Goal: Task Accomplishment & Management: Complete application form

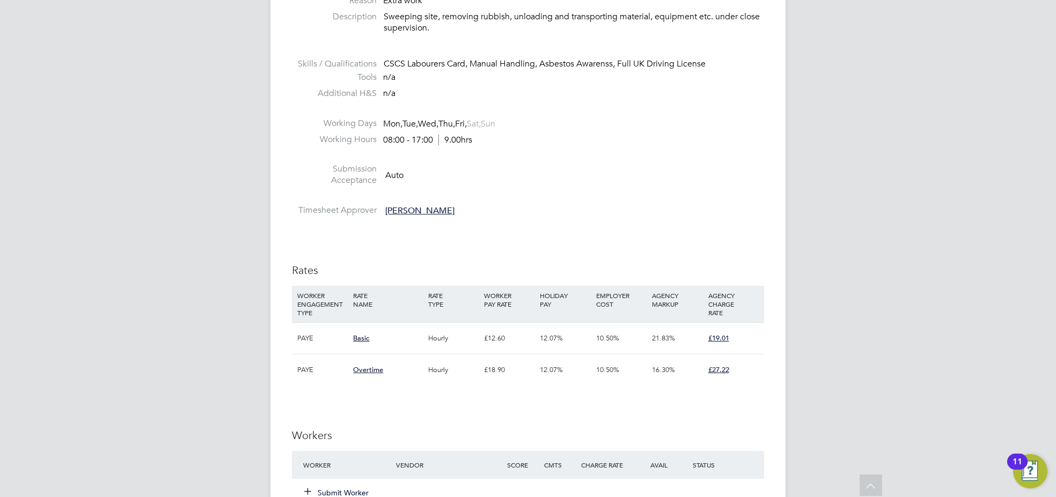
scroll to position [576, 0]
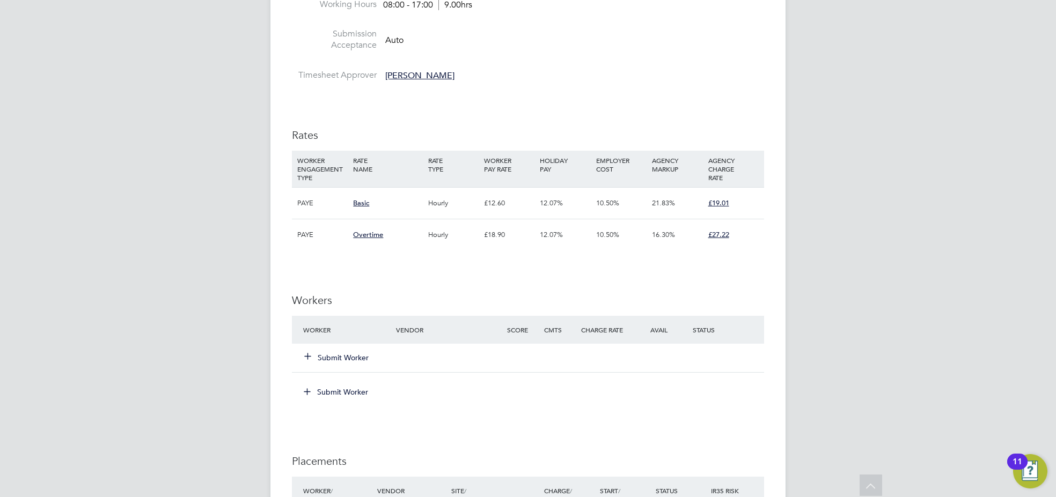
click at [348, 354] on button "Submit Worker" at bounding box center [337, 358] width 64 height 11
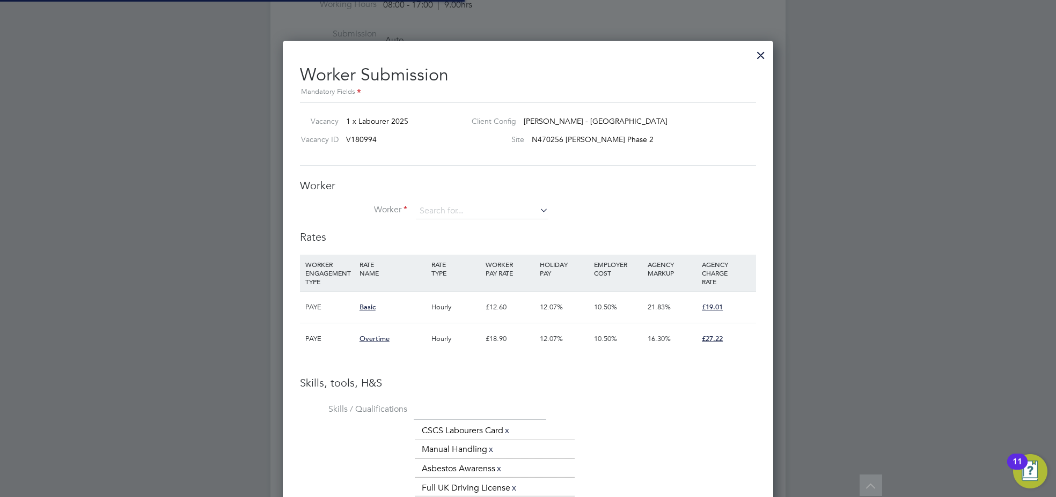
scroll to position [31, 72]
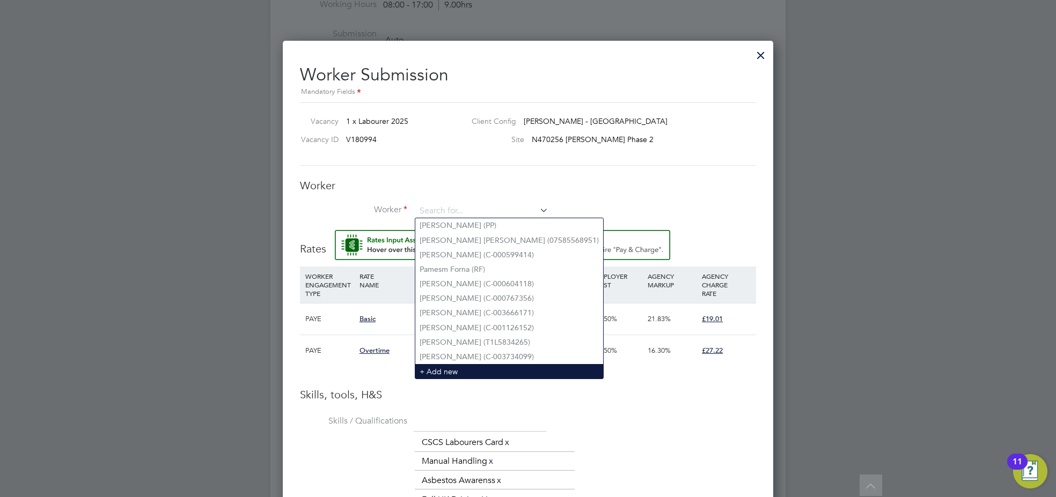
click at [449, 370] on li "+ Add new" at bounding box center [509, 371] width 188 height 14
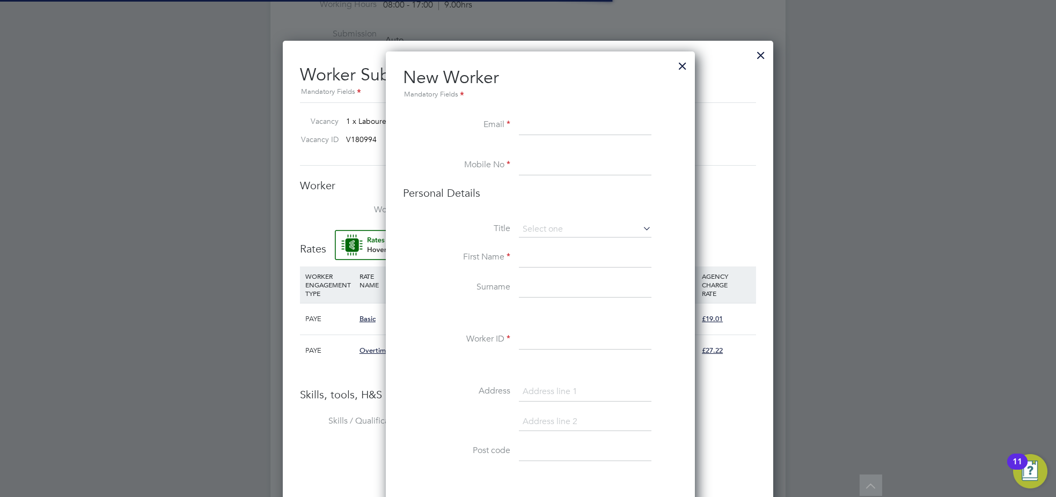
scroll to position [954, 310]
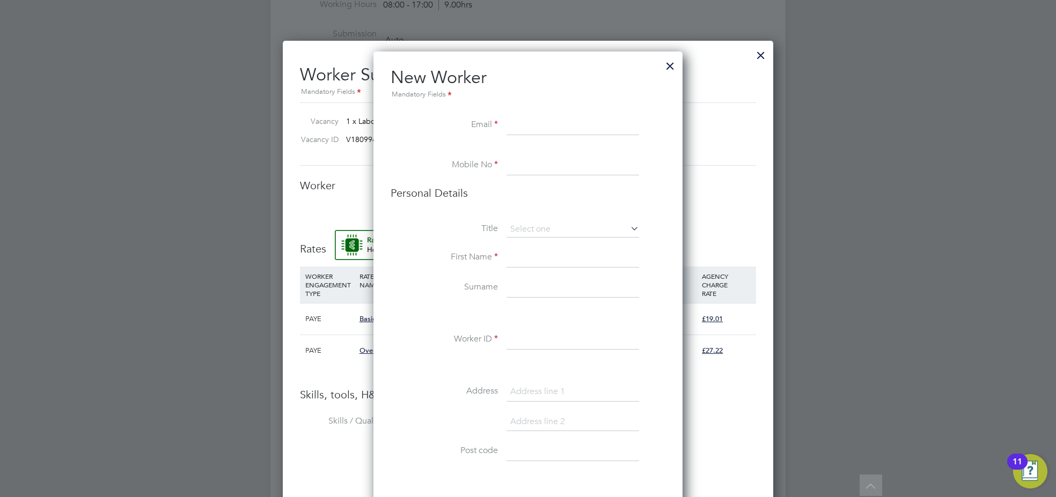
click at [554, 126] on input at bounding box center [573, 125] width 133 height 19
paste input "[EMAIL_ADDRESS][DOMAIN_NAME]"
type input "[EMAIL_ADDRESS][DOMAIN_NAME]"
click at [537, 168] on input at bounding box center [573, 166] width 133 height 19
paste input "07931 421009"
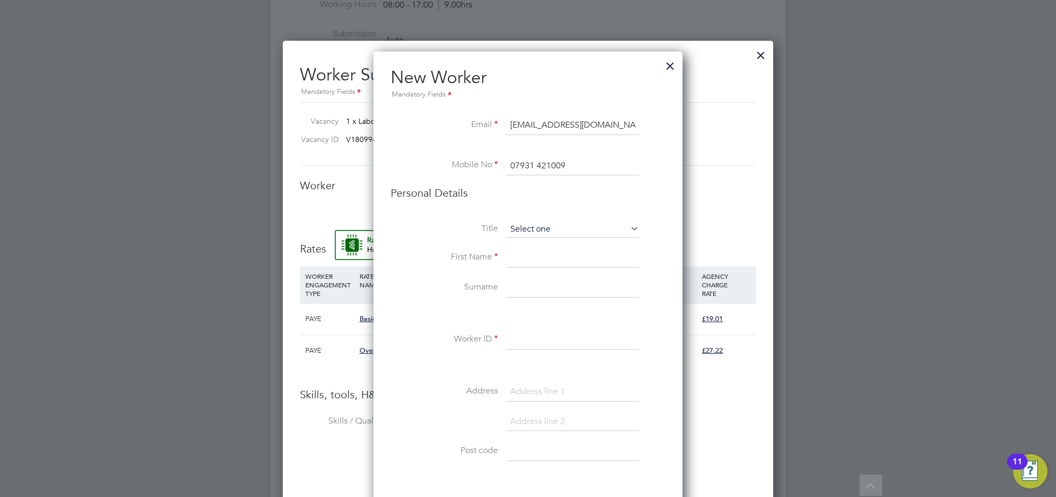
type input "07931 421009"
click at [543, 229] on input at bounding box center [573, 230] width 133 height 16
drag, startPoint x: 559, startPoint y: 240, endPoint x: 556, endPoint y: 282, distance: 41.9
click at [558, 240] on li "Mr" at bounding box center [573, 244] width 134 height 14
type input "Mr"
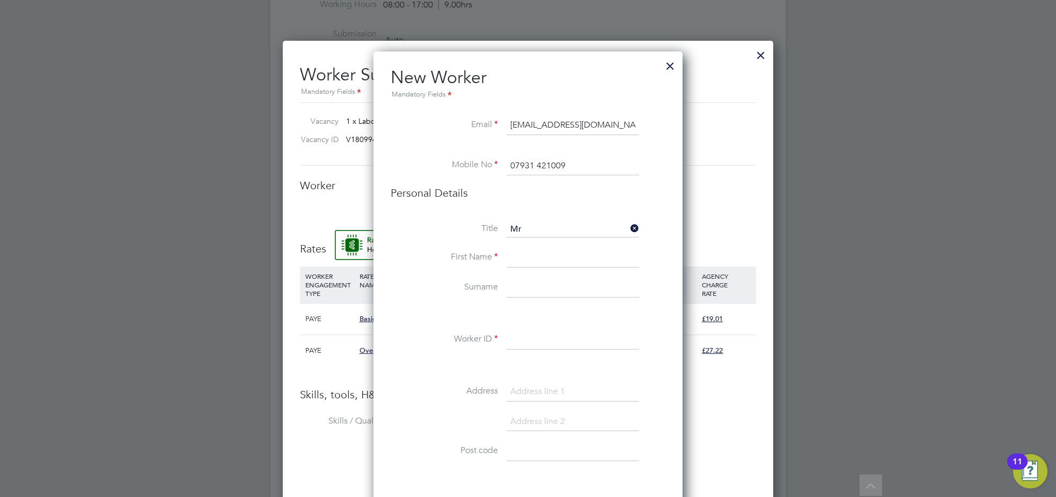
click at [538, 261] on input at bounding box center [573, 257] width 133 height 19
type input "[PERSON_NAME]"
click at [533, 286] on input at bounding box center [573, 287] width 133 height 19
type input "Hussien"
click at [538, 337] on input at bounding box center [573, 340] width 133 height 19
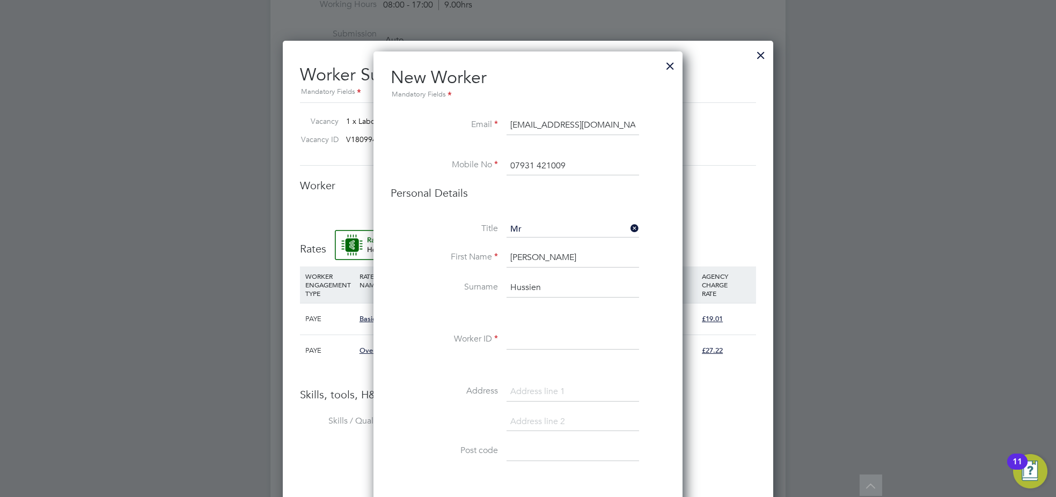
paste input "C-004685410"
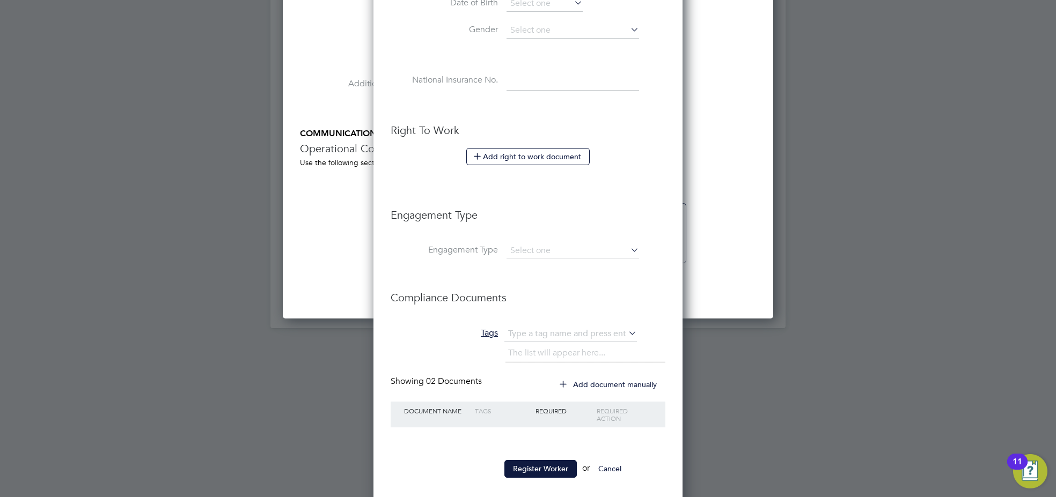
scroll to position [1083, 0]
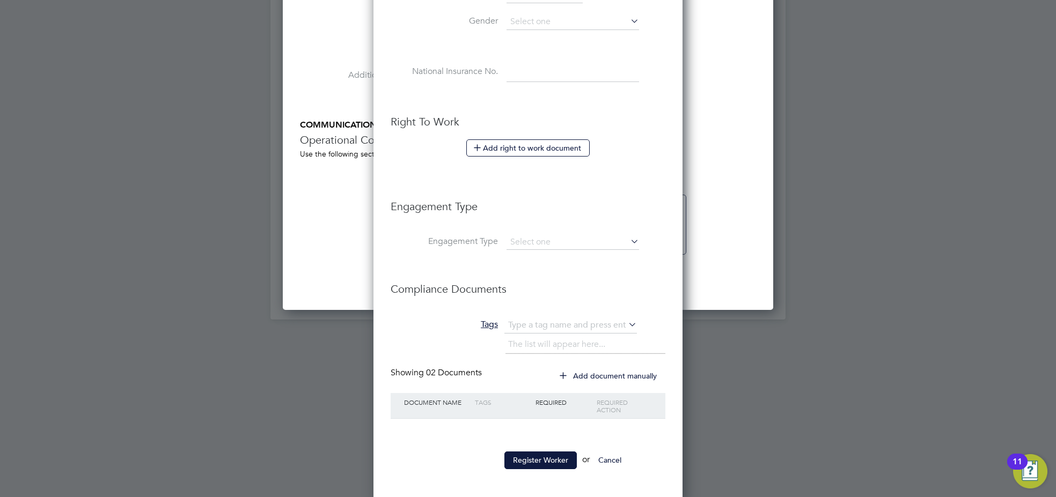
type input "C-004685410"
click at [552, 445] on ul "New Worker Mandatory Fields Email [EMAIL_ADDRESS][DOMAIN_NAME] Mobile No [PHONE…" at bounding box center [528, 19] width 275 height 920
click at [551, 455] on button "Register Worker" at bounding box center [540, 460] width 72 height 17
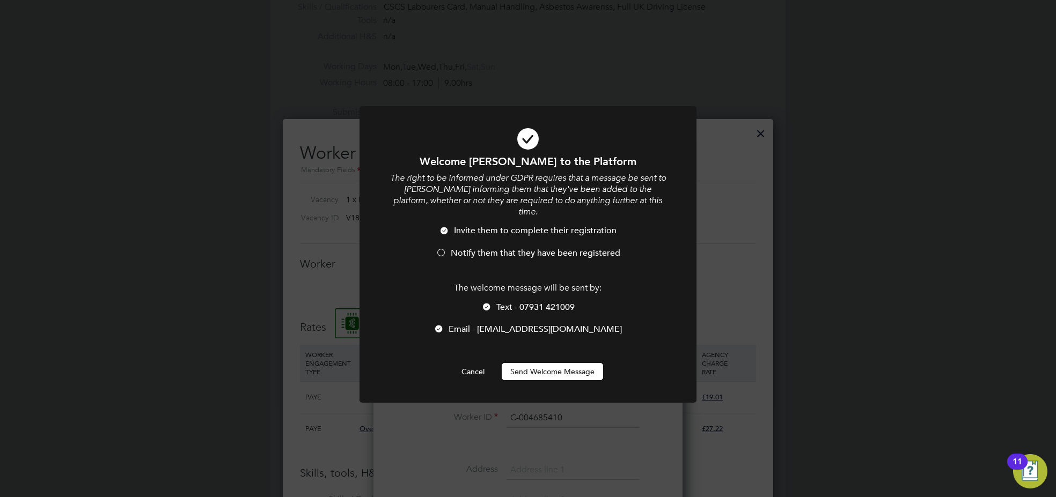
click at [539, 363] on button "Send Welcome Message" at bounding box center [552, 371] width 101 height 17
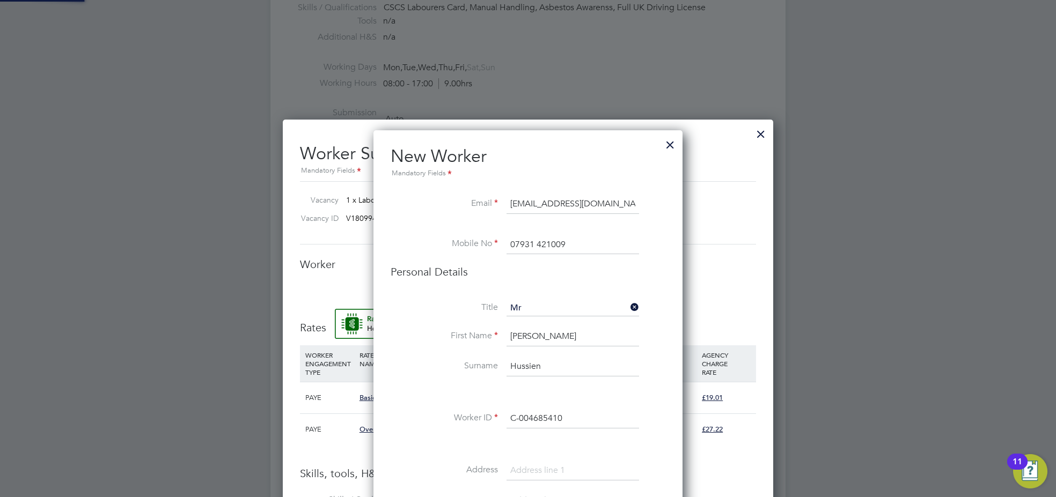
type input "[PERSON_NAME] (C-004685410)"
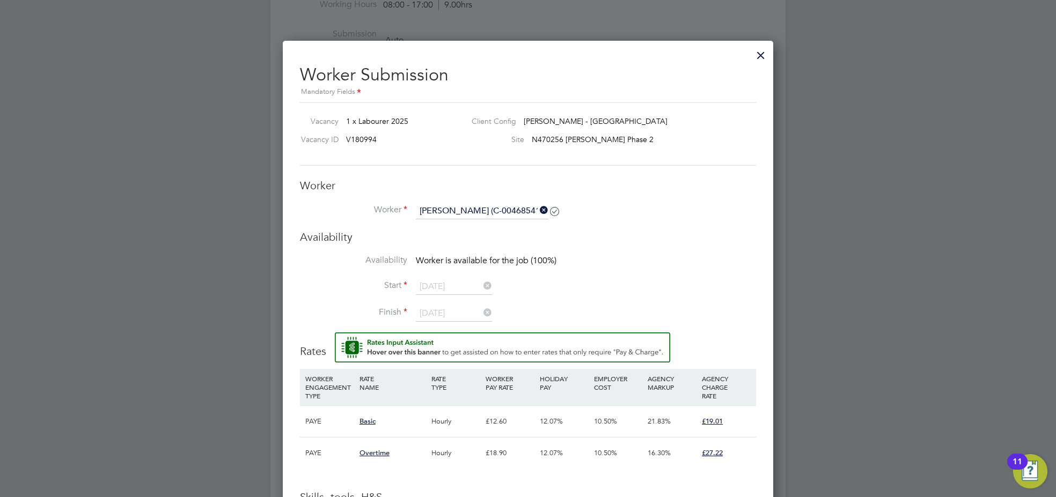
click at [636, 306] on li "Finish [DATE]" at bounding box center [528, 319] width 456 height 27
click at [538, 211] on icon at bounding box center [538, 210] width 0 height 15
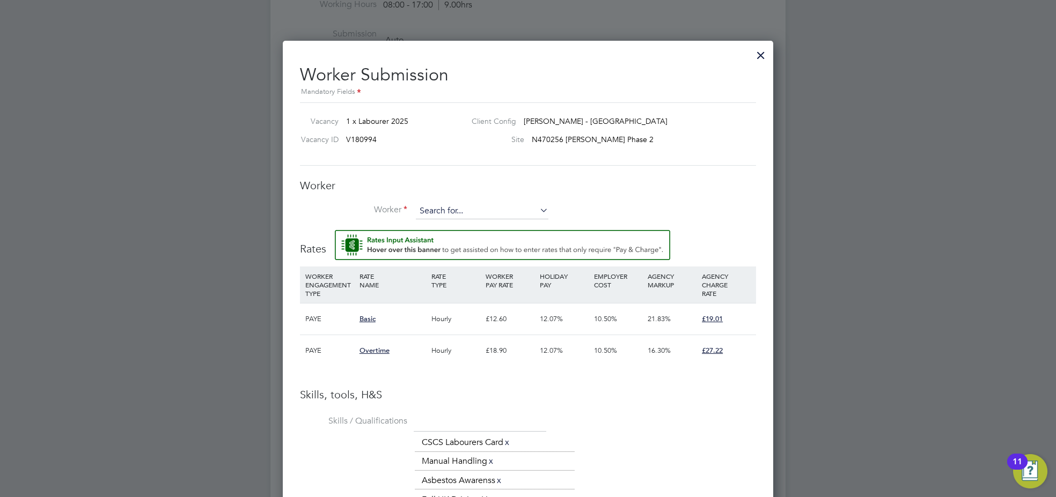
click at [479, 208] on input at bounding box center [482, 211] width 133 height 16
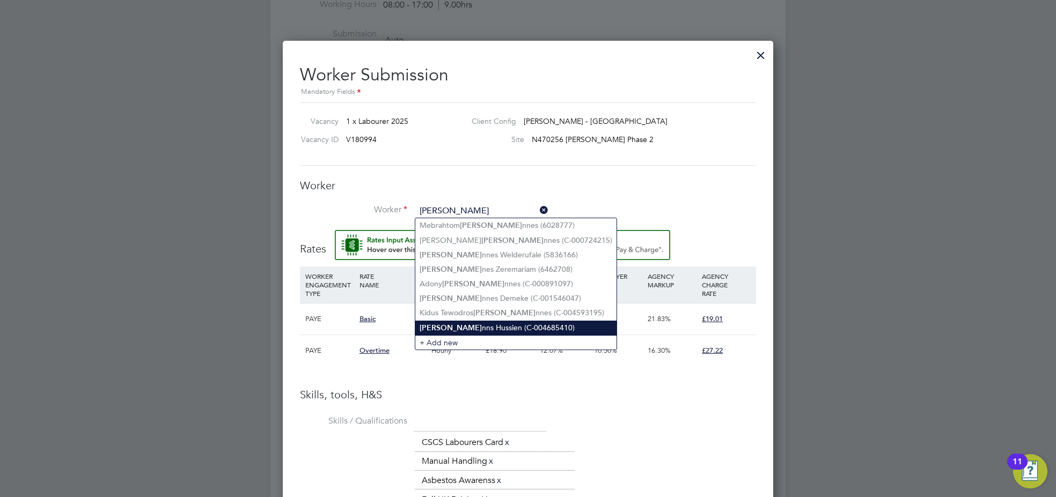
click at [457, 323] on li "[PERSON_NAME] nns [PERSON_NAME] (C-004685410)" at bounding box center [515, 328] width 201 height 14
type input "[PERSON_NAME] (C-004685410)"
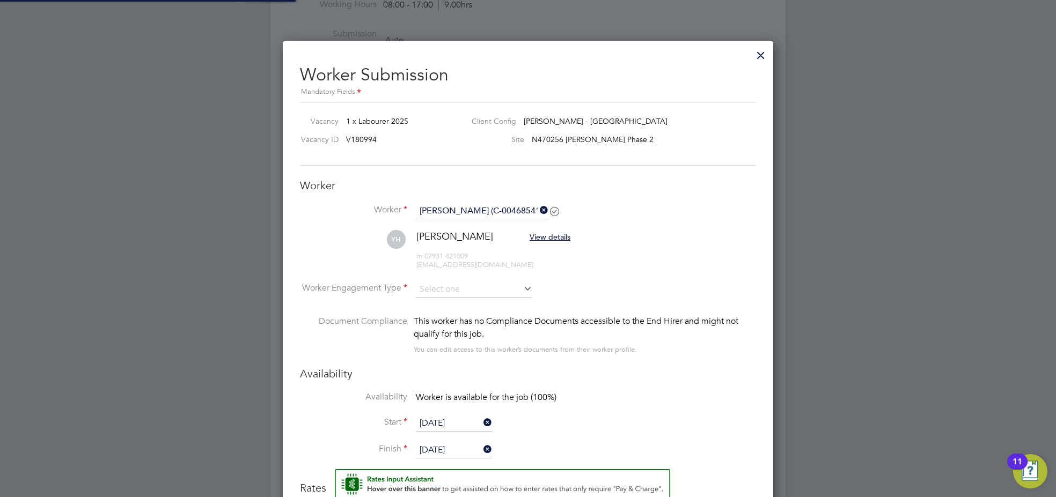
scroll to position [1013, 490]
click at [429, 281] on input at bounding box center [474, 289] width 116 height 16
click at [449, 318] on li "PAYE" at bounding box center [474, 317] width 118 height 14
type input "PAYE"
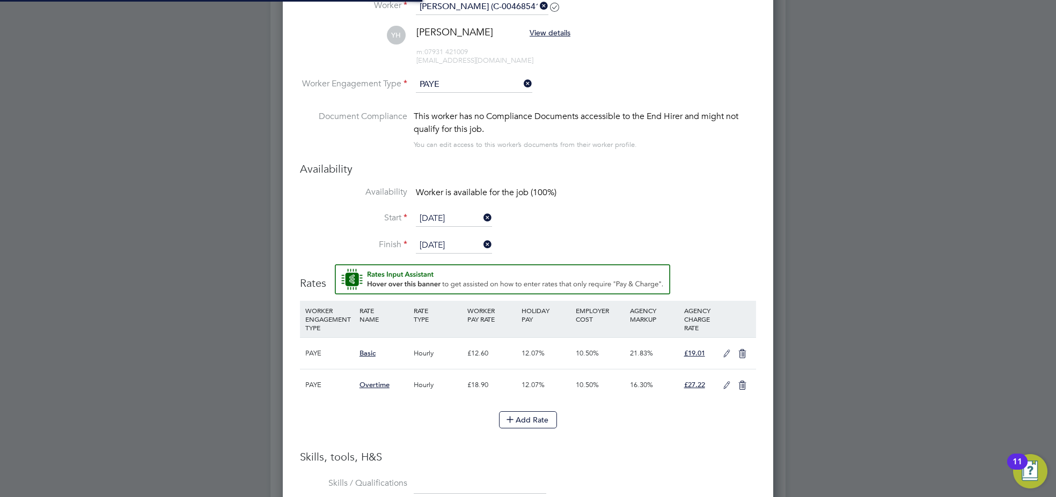
scroll to position [781, 0]
click at [728, 350] on icon at bounding box center [726, 353] width 13 height 9
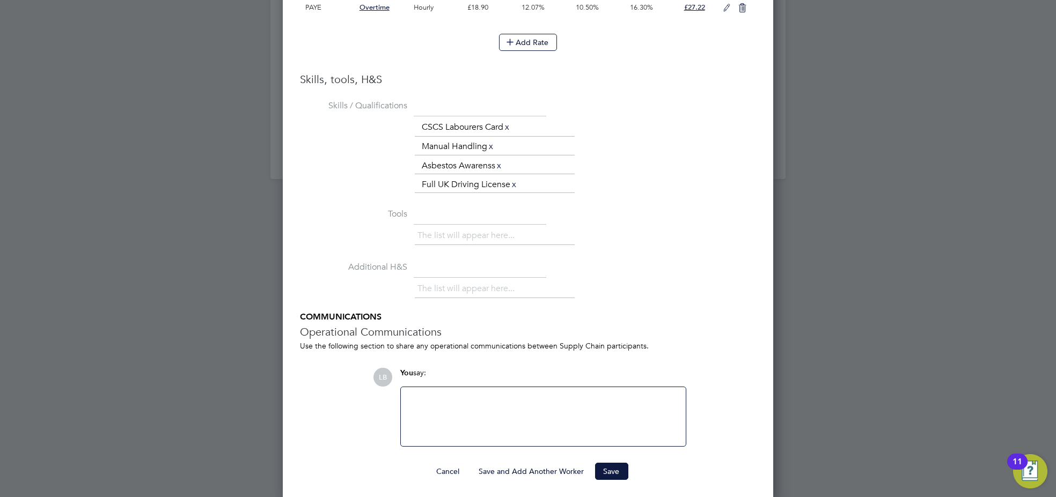
scroll to position [1224, 0]
click at [617, 475] on button "Save" at bounding box center [611, 471] width 33 height 17
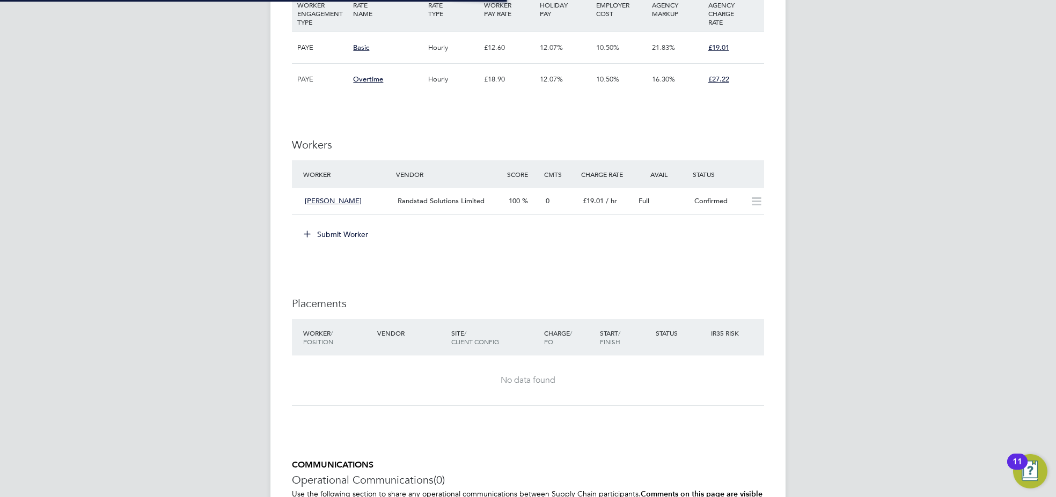
scroll to position [5, 5]
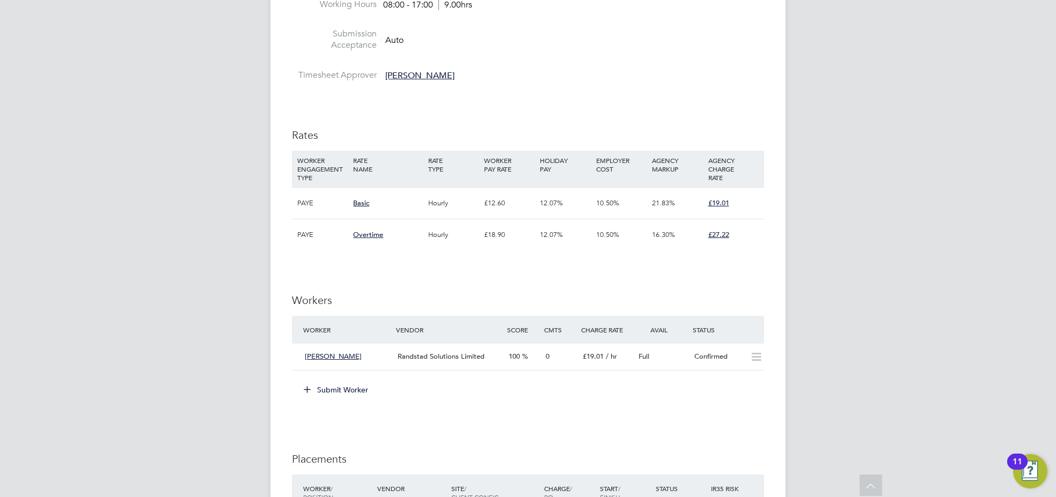
click at [695, 205] on div "21.83%" at bounding box center [677, 203] width 56 height 31
click at [701, 364] on div "Confirmed" at bounding box center [718, 357] width 56 height 18
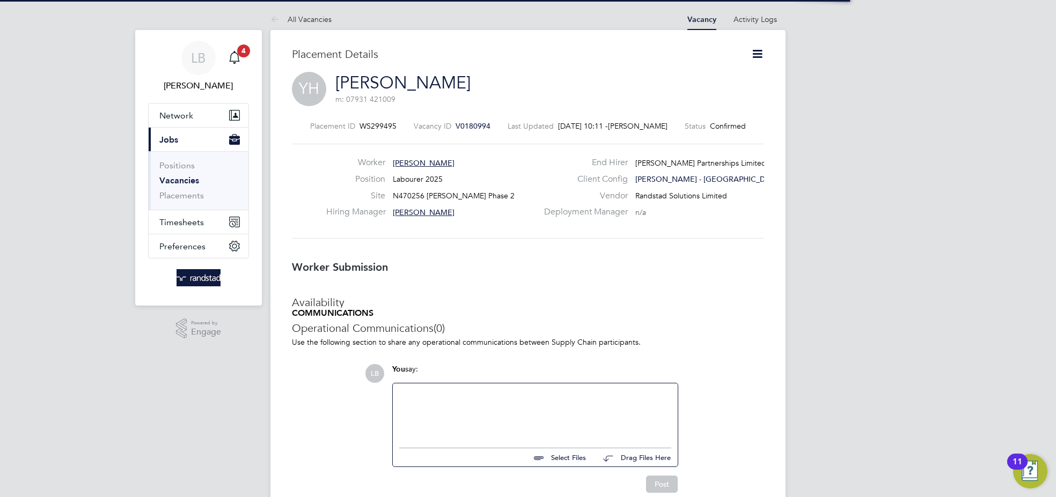
click at [758, 51] on icon at bounding box center [757, 53] width 13 height 13
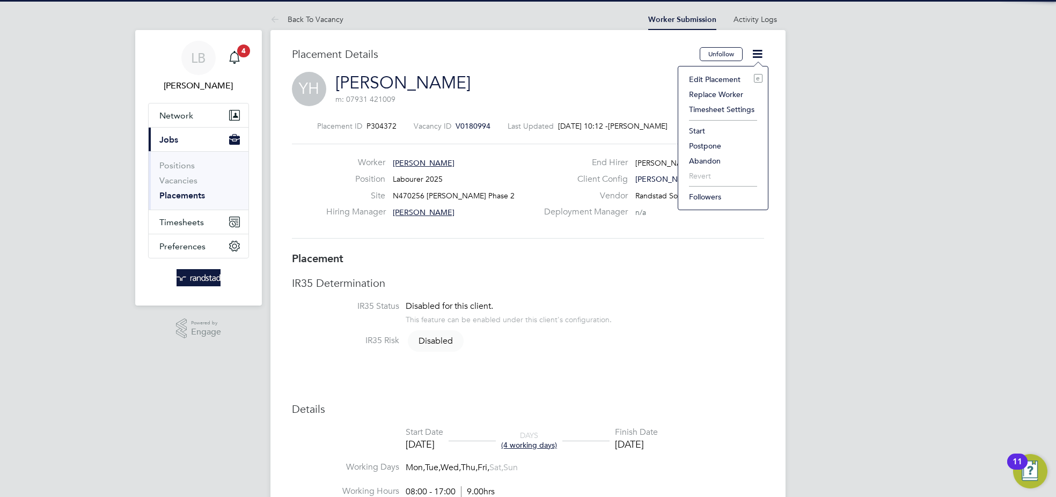
click at [706, 131] on li "Start" at bounding box center [723, 130] width 79 height 15
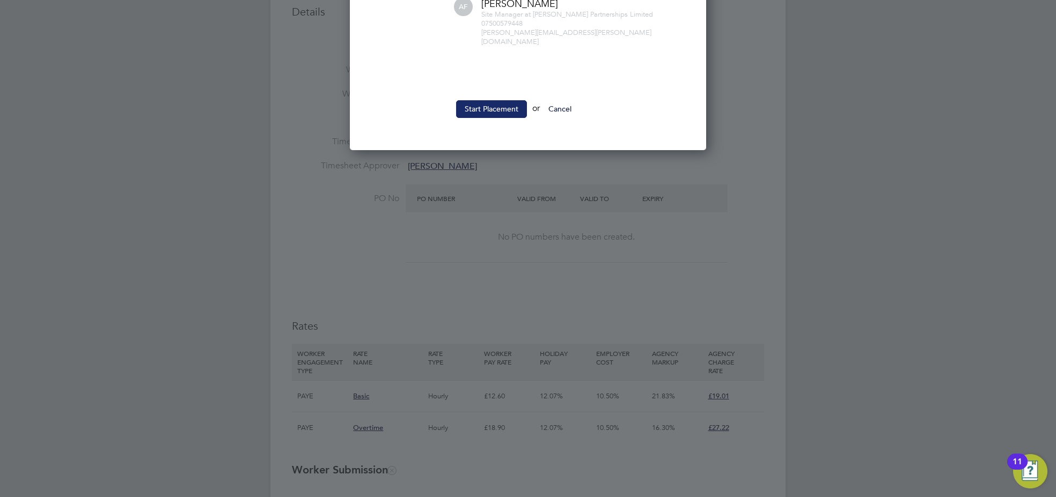
click at [497, 100] on button "Start Placement" at bounding box center [491, 108] width 71 height 17
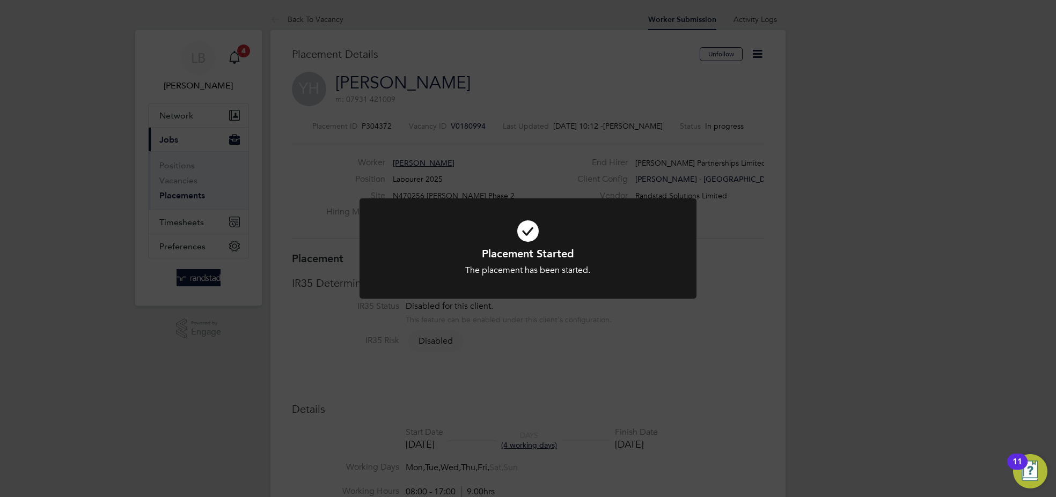
click at [643, 72] on div "Placement Started The placement has been started. Cancel Okay" at bounding box center [528, 248] width 1056 height 497
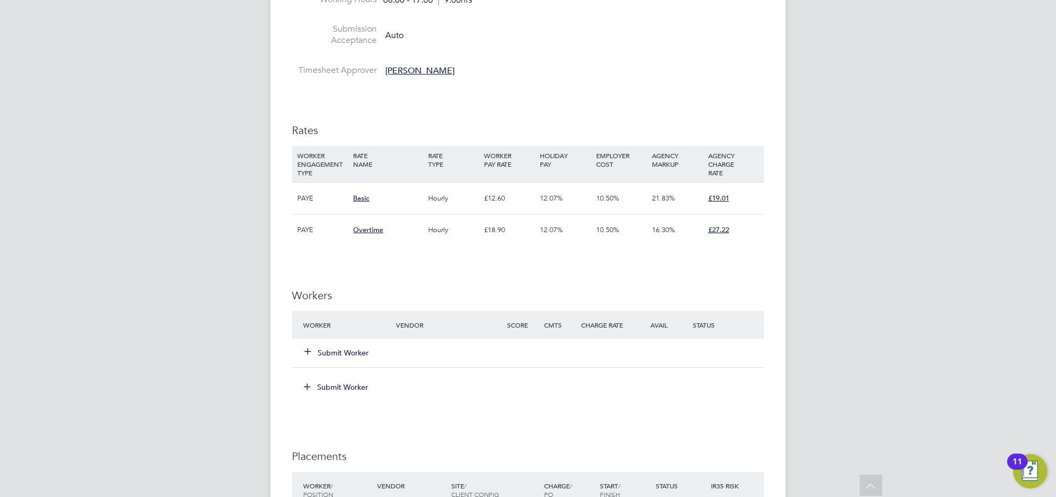
scroll to position [594, 0]
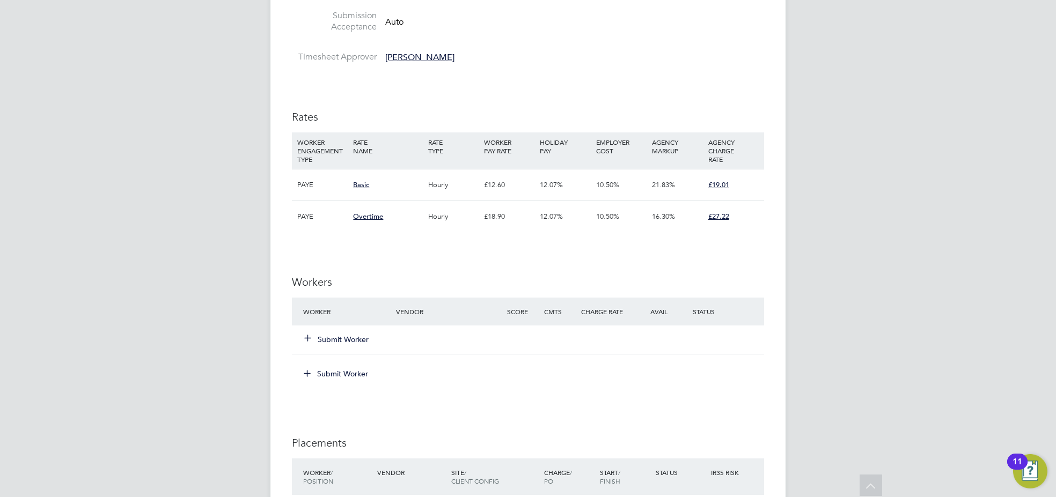
click at [341, 336] on button "Submit Worker" at bounding box center [337, 339] width 64 height 11
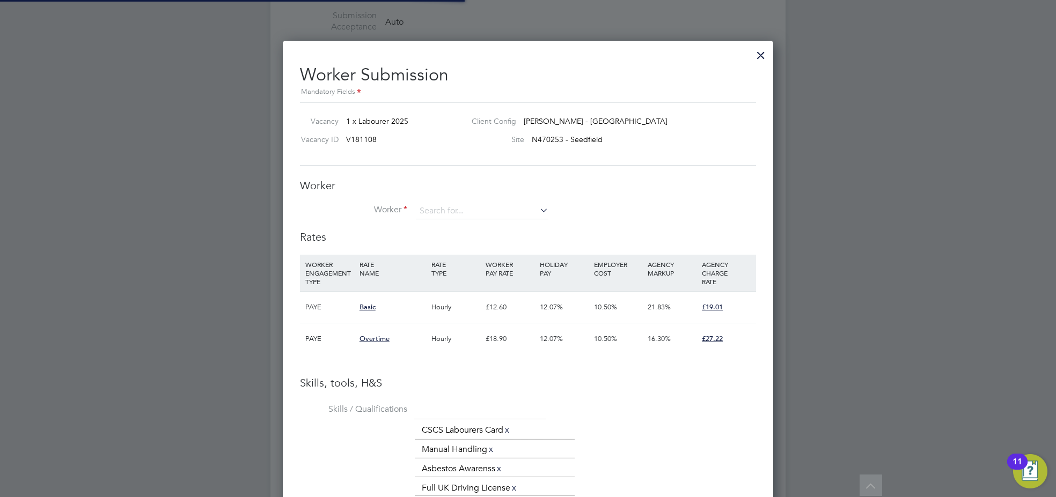
scroll to position [5, 5]
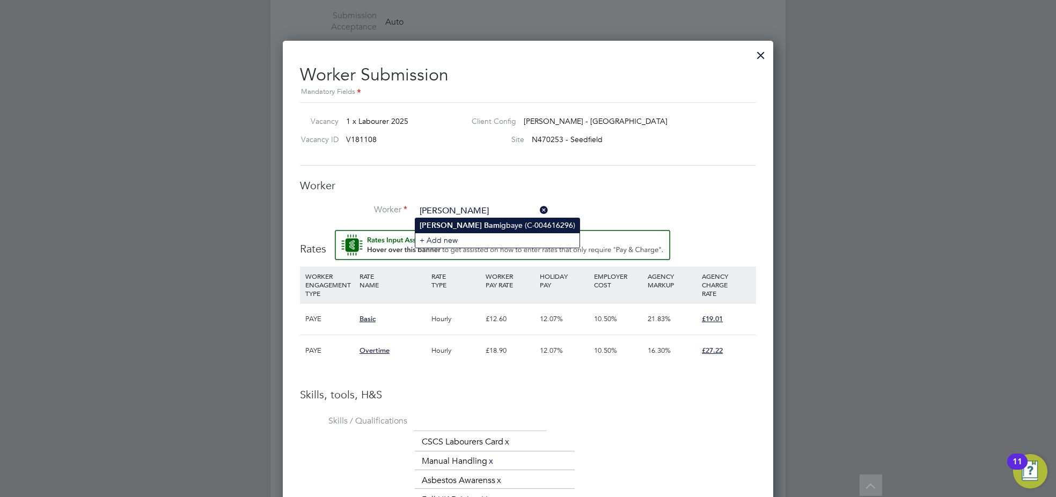
click at [479, 228] on li "David Bam igbaye (C-004616296)" at bounding box center [497, 225] width 164 height 14
type input "David Bamigbaye (C-004616296)"
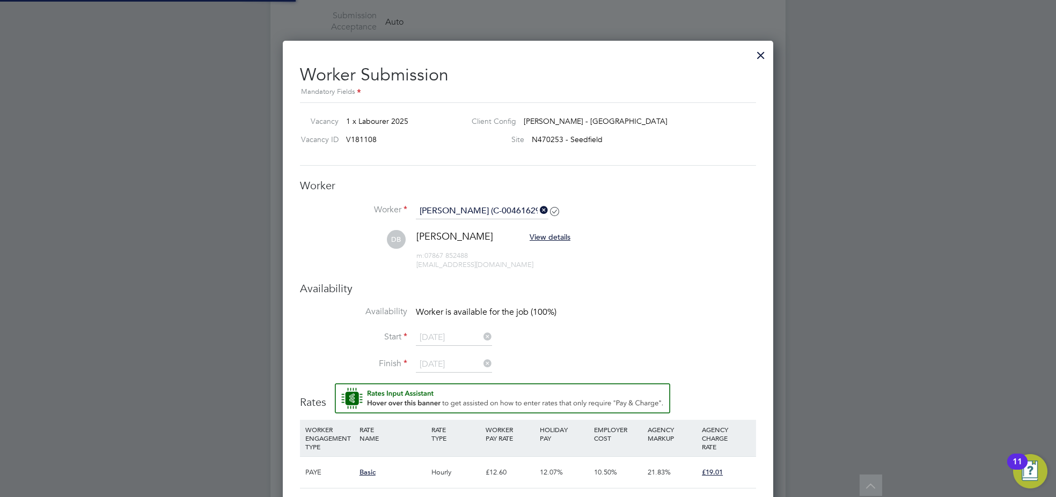
scroll to position [1006, 490]
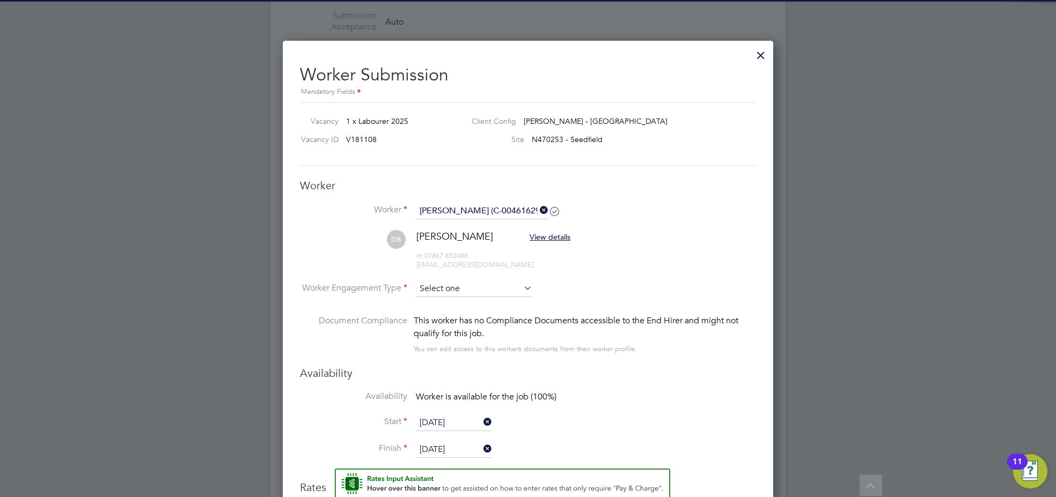
click at [504, 285] on input at bounding box center [474, 289] width 116 height 16
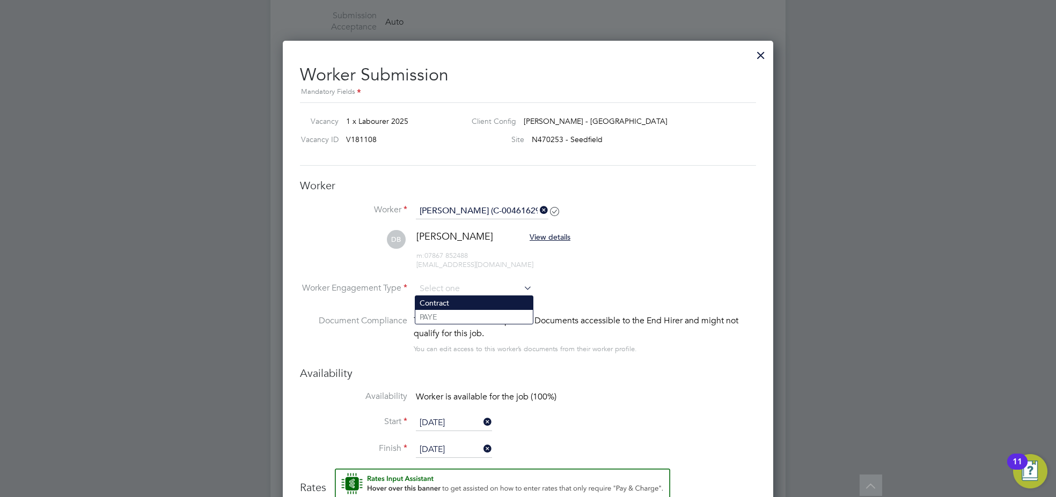
click at [485, 303] on li "Contract" at bounding box center [474, 303] width 118 height 14
type input "Contract"
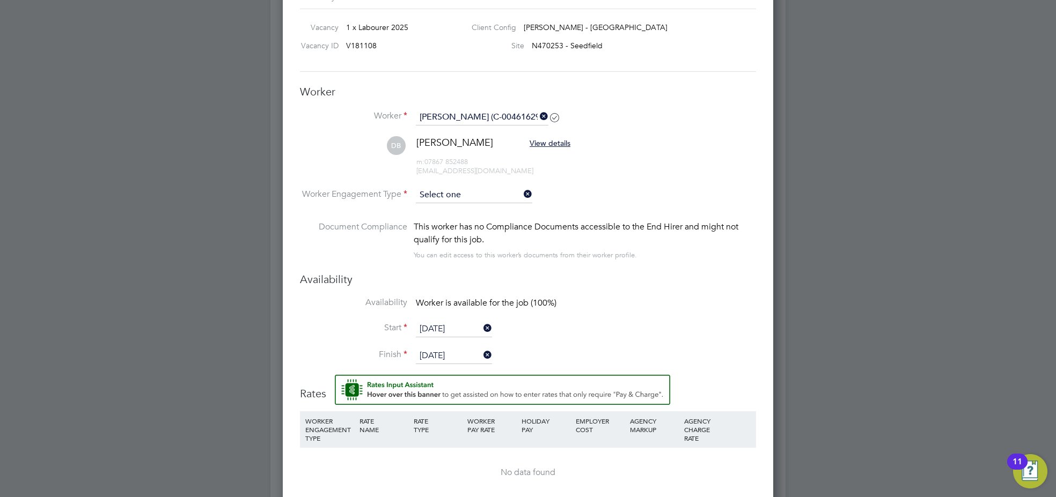
click at [515, 191] on input at bounding box center [474, 195] width 116 height 16
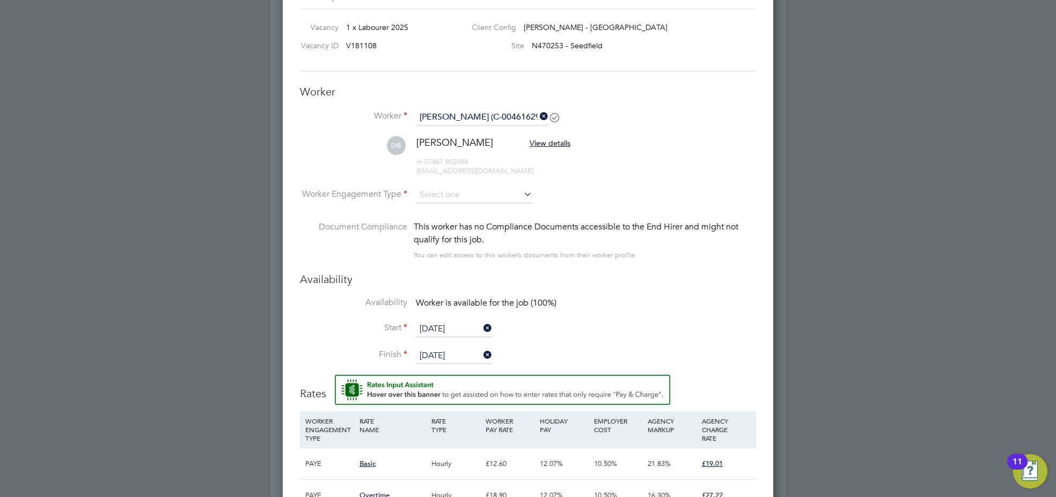
click at [432, 225] on li "PAYE" at bounding box center [474, 223] width 118 height 14
type input "PAYE"
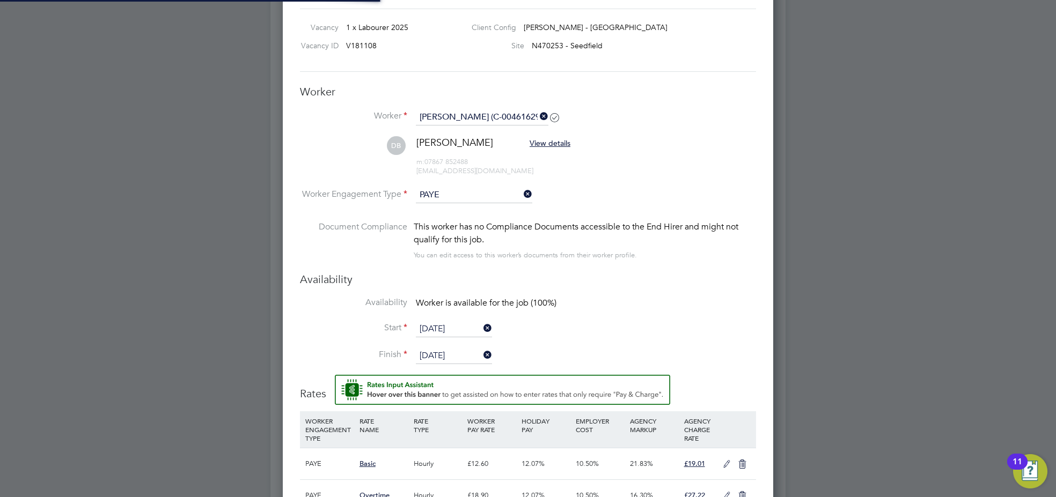
click at [643, 293] on div "Availability Availability Worker is available for the job (100%) Start 23 Sep 2…" at bounding box center [528, 324] width 456 height 102
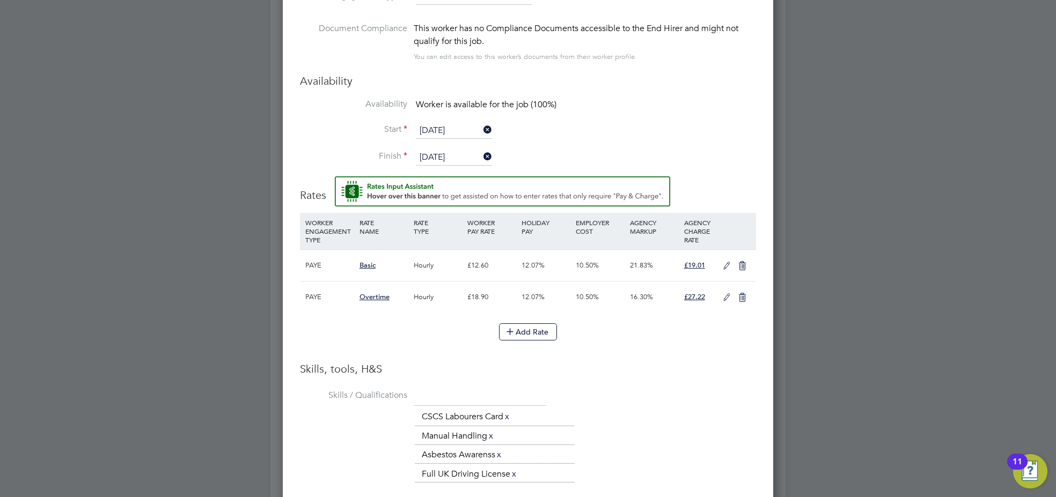
click at [724, 264] on icon at bounding box center [726, 266] width 13 height 9
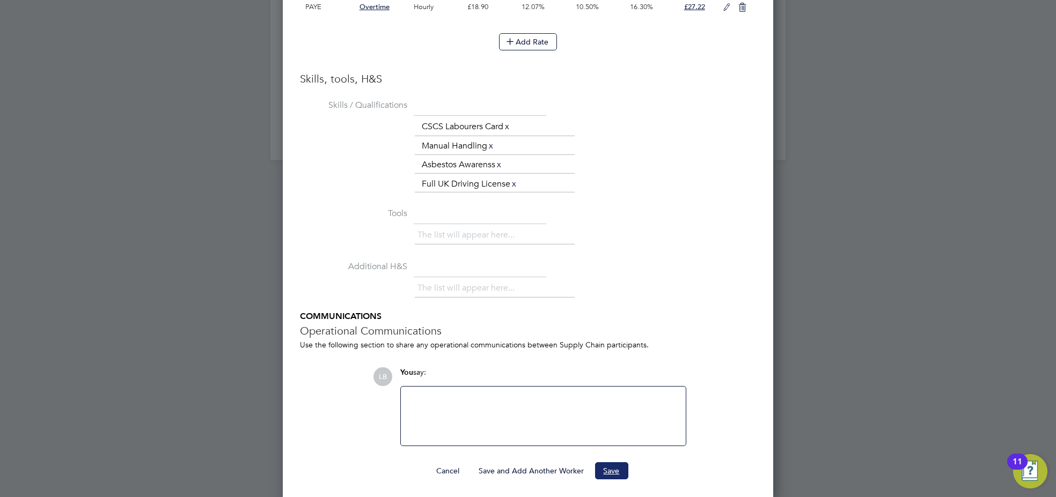
click at [626, 468] on button "Save" at bounding box center [611, 471] width 33 height 17
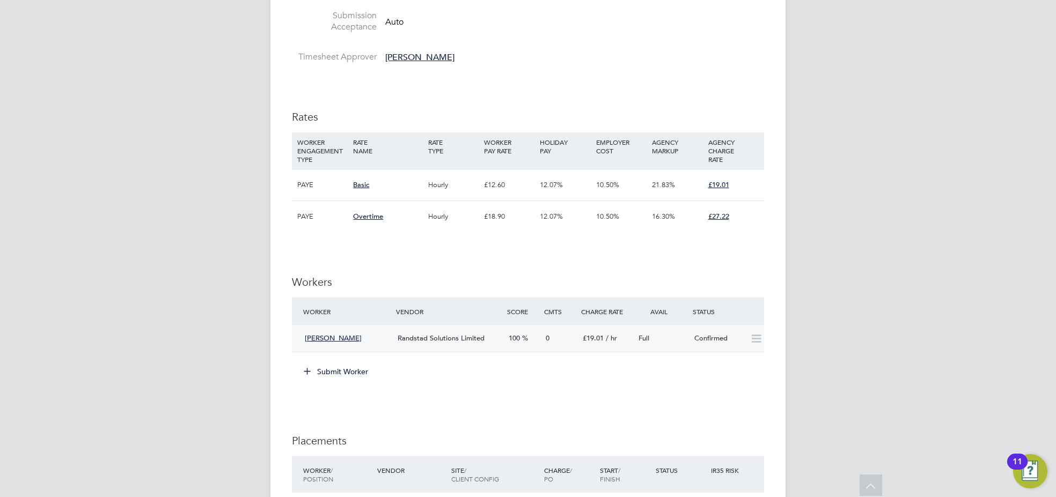
click at [672, 337] on div "Full" at bounding box center [662, 339] width 56 height 18
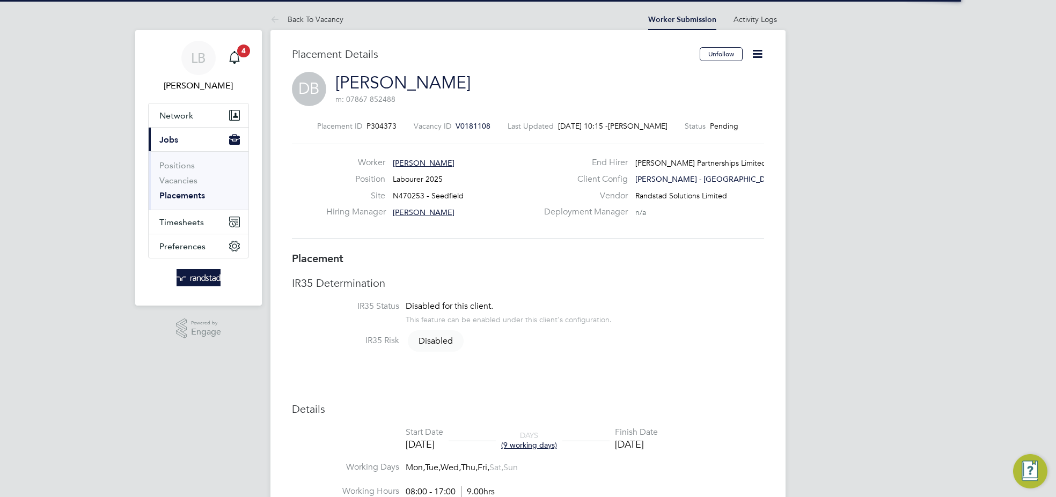
click at [751, 57] on icon at bounding box center [757, 53] width 13 height 13
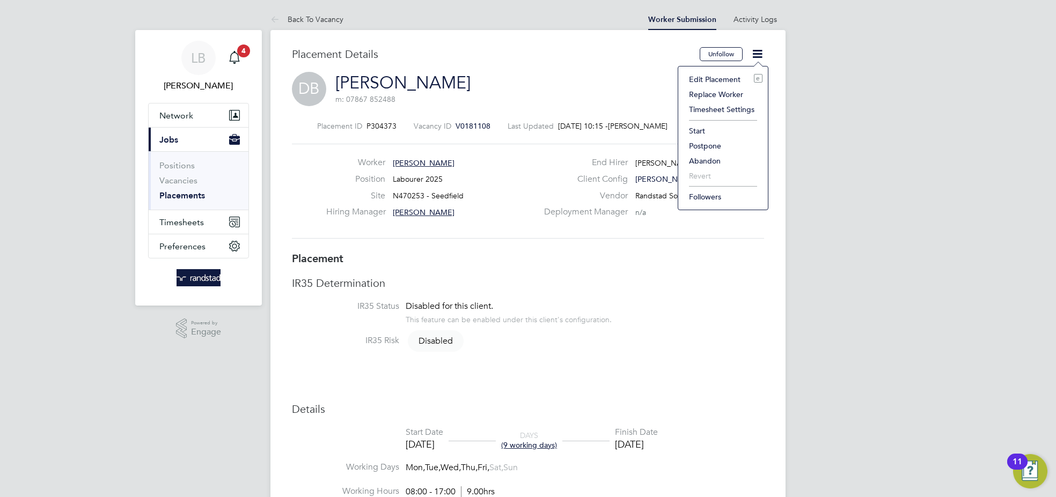
click at [691, 128] on li "Start" at bounding box center [723, 130] width 79 height 15
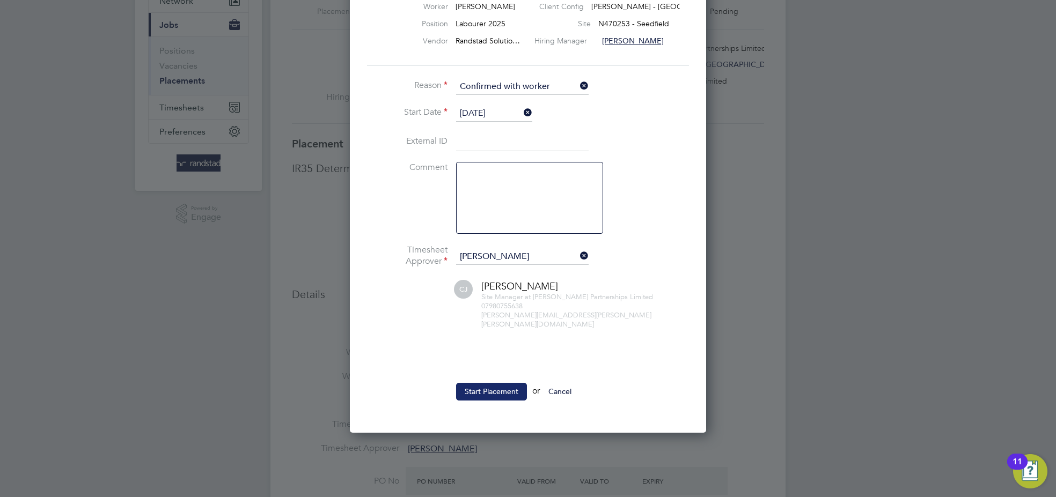
click at [483, 383] on button "Start Placement" at bounding box center [491, 391] width 71 height 17
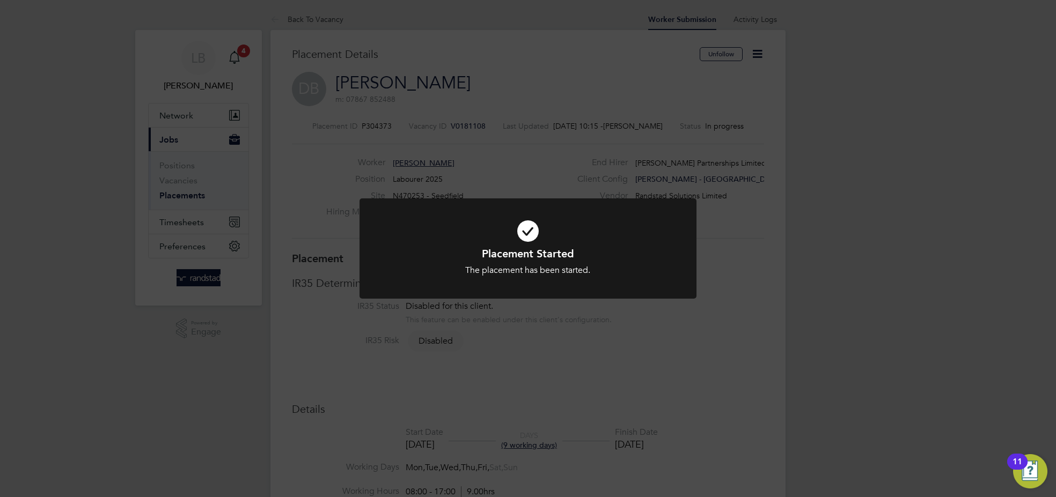
drag, startPoint x: 436, startPoint y: 115, endPoint x: 429, endPoint y: 112, distance: 8.0
click at [436, 115] on div "Placement Started The placement has been started. Cancel Okay" at bounding box center [528, 248] width 1056 height 497
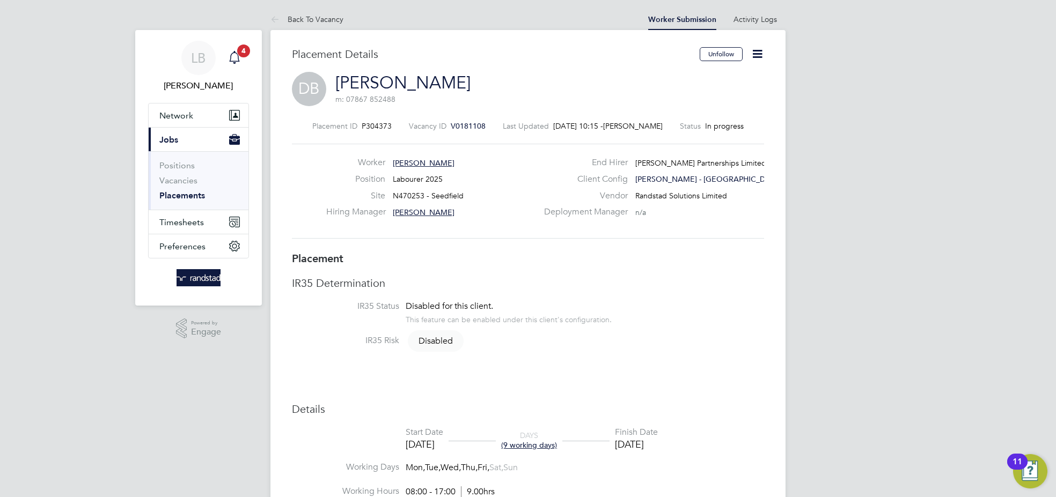
click at [235, 60] on icon "Main navigation" at bounding box center [234, 57] width 13 height 13
